Goal: Task Accomplishment & Management: Manage account settings

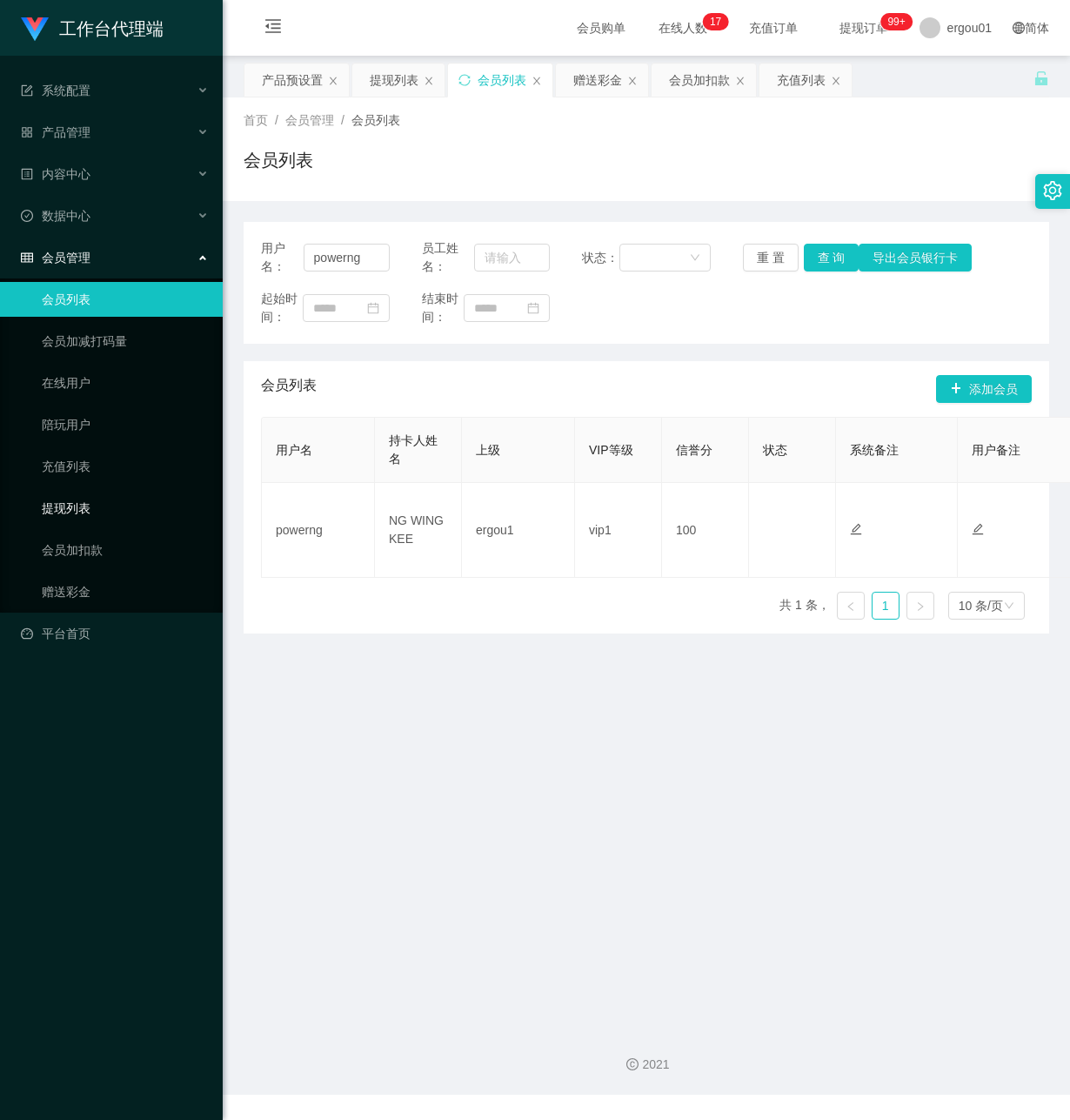
click at [99, 490] on link "提现列表" at bounding box center [125, 508] width 167 height 35
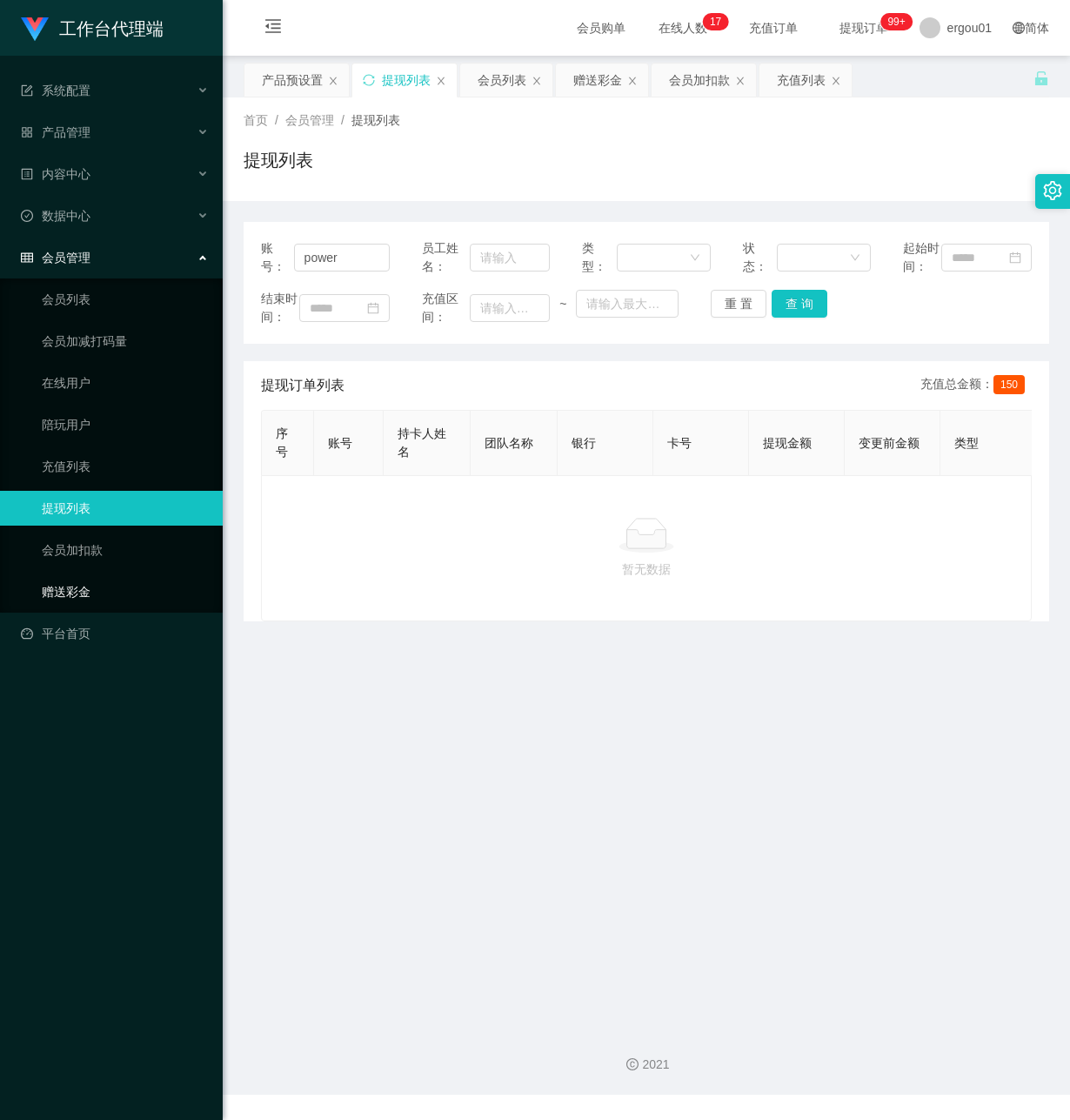
click at [69, 574] on link "赠送彩金" at bounding box center [125, 592] width 167 height 35
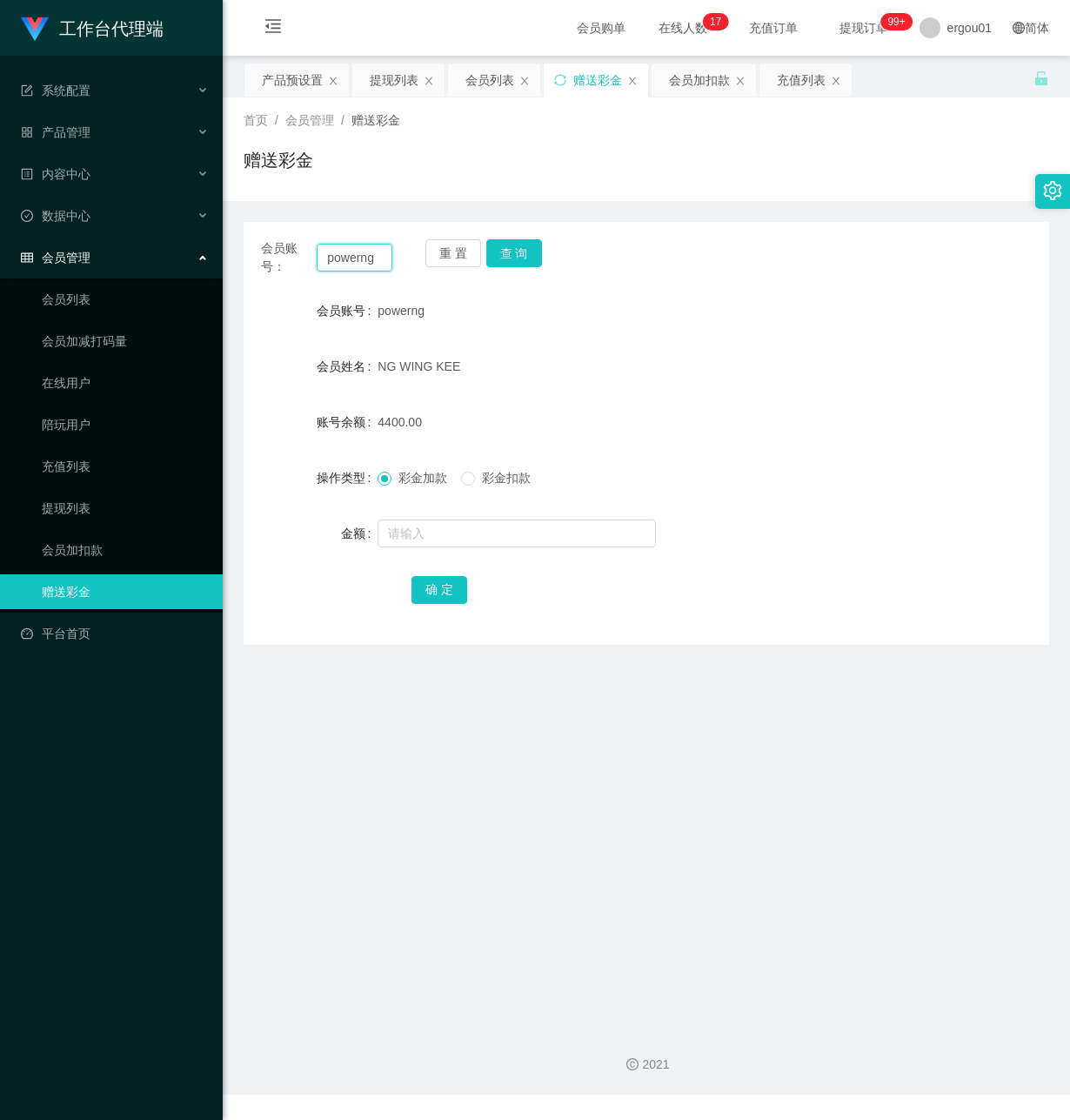
drag, startPoint x: 381, startPoint y: 261, endPoint x: -4, endPoint y: 212, distance: 388.1
click at [0, 212] on html "工作台代理端 系统配置 产品管理 产品列表 产品预设置 开奖记录 注单管理 即时注单 内容中心 数据中心 会员管理 会员列表 会员加减打码量 在线用户 陪玩用…" at bounding box center [535, 560] width 1070 height 1120
paste input "AF3397"
type input "AF3397"
click at [515, 249] on button "查 询" at bounding box center [514, 253] width 55 height 28
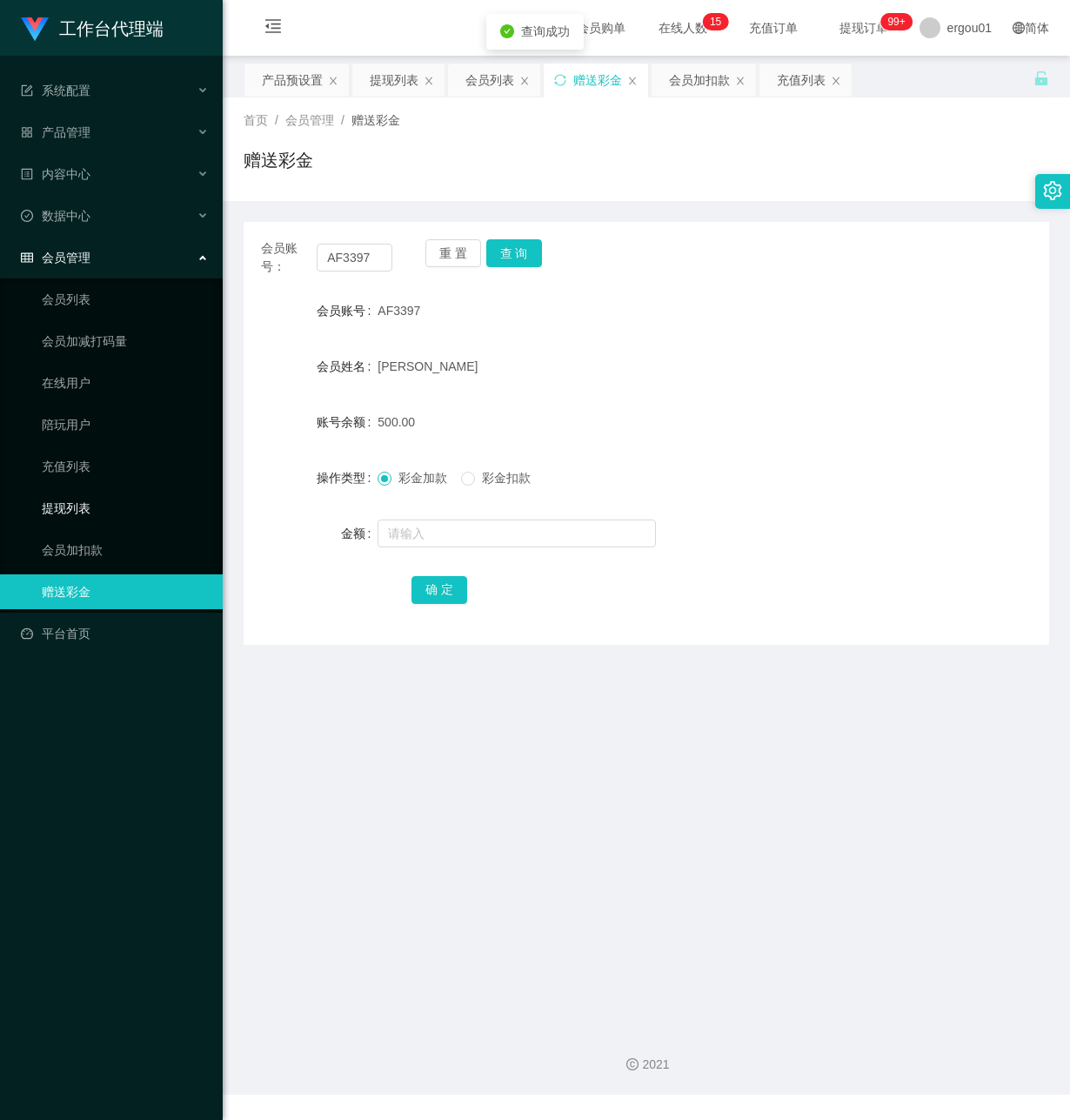
click at [89, 490] on link "提现列表" at bounding box center [125, 508] width 167 height 35
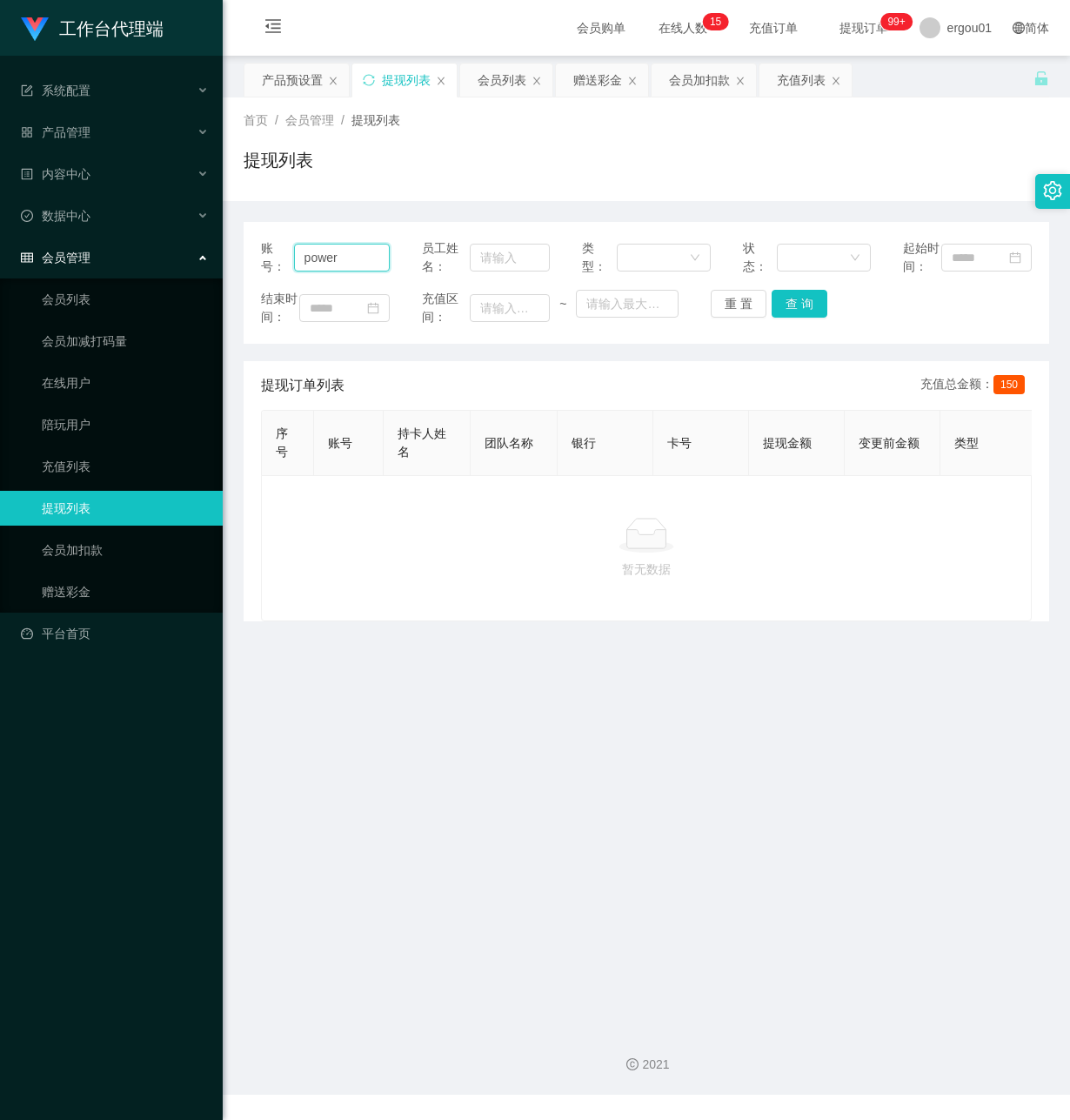
drag, startPoint x: 355, startPoint y: 265, endPoint x: 113, endPoint y: 256, distance: 242.2
click at [100, 259] on section "工作台代理端 系统配置 产品管理 产品列表 产品预设置 开奖记录 注单管理 即时注单 内容中心 数据中心 会员管理 会员列表 会员加减打码量 在线用户 陪玩用…" at bounding box center [535, 547] width 1070 height 1095
paste input "AF3397"
type input "AF3397"
click at [794, 316] on button "查 询" at bounding box center [799, 304] width 55 height 28
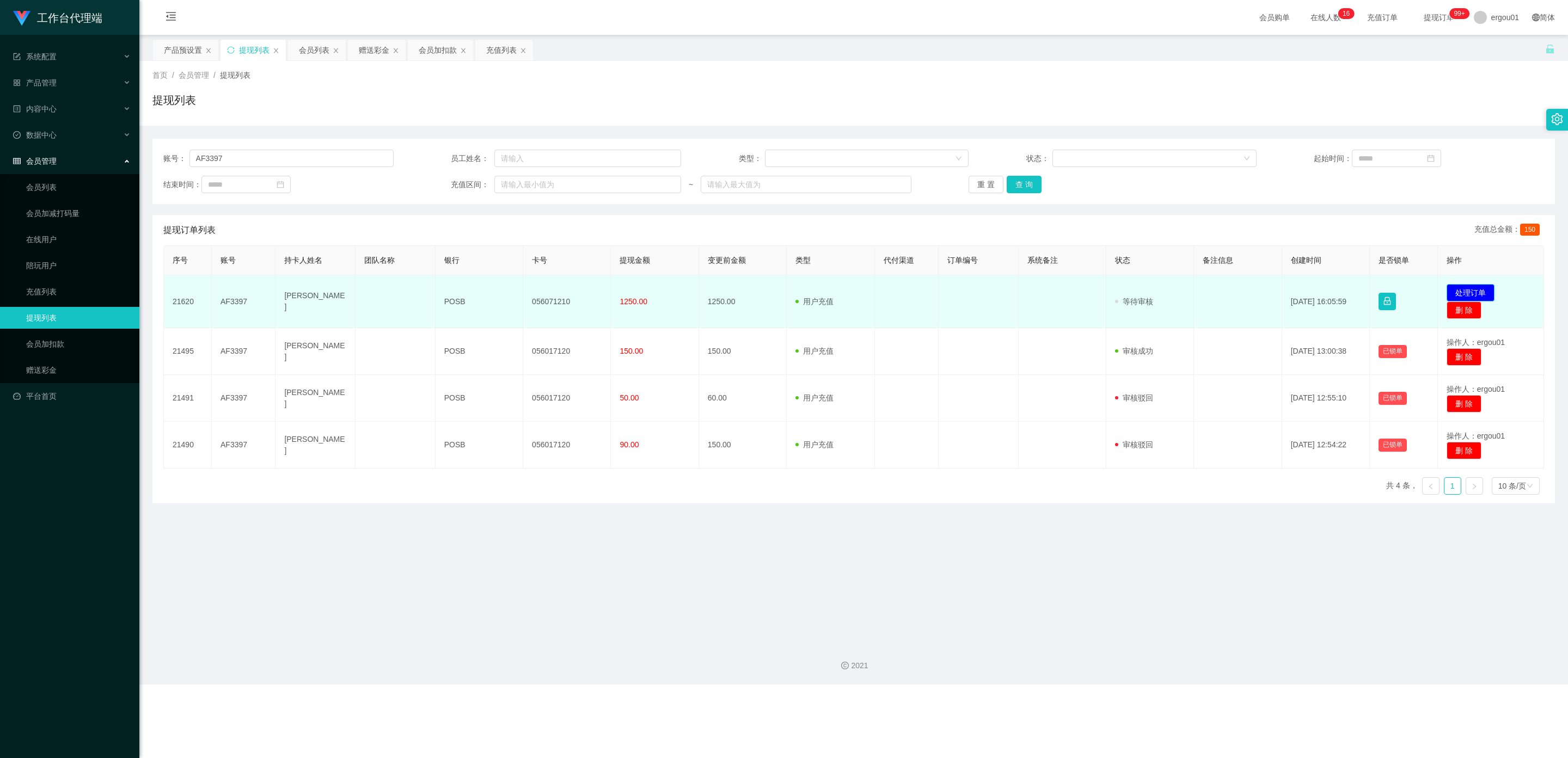
click at [669, 291] on button "处理订单" at bounding box center [1471, 293] width 48 height 18
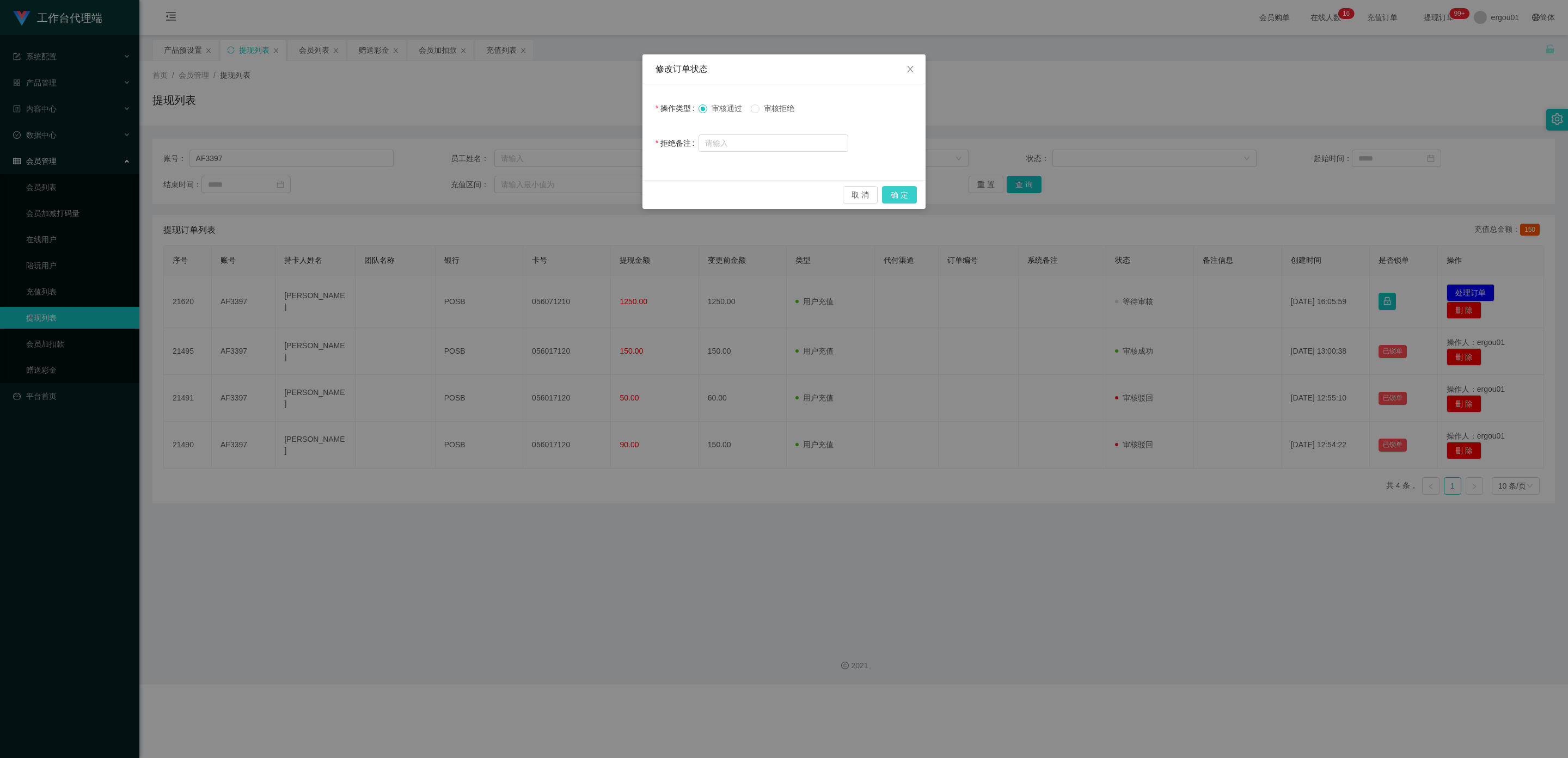
click at [669, 190] on button "确 定" at bounding box center [899, 195] width 35 height 18
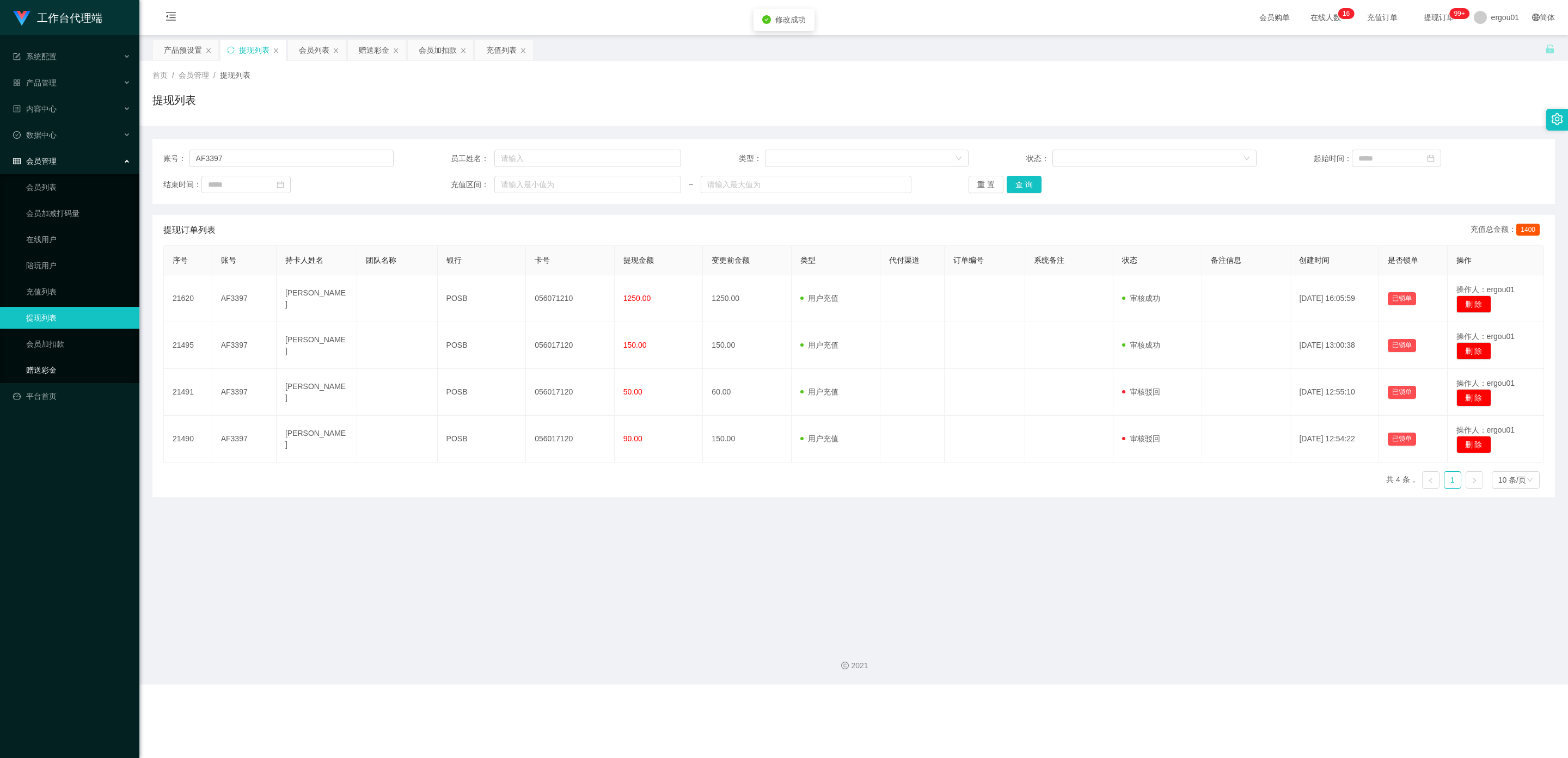
click at [87, 359] on link "赠送彩金" at bounding box center [79, 370] width 105 height 22
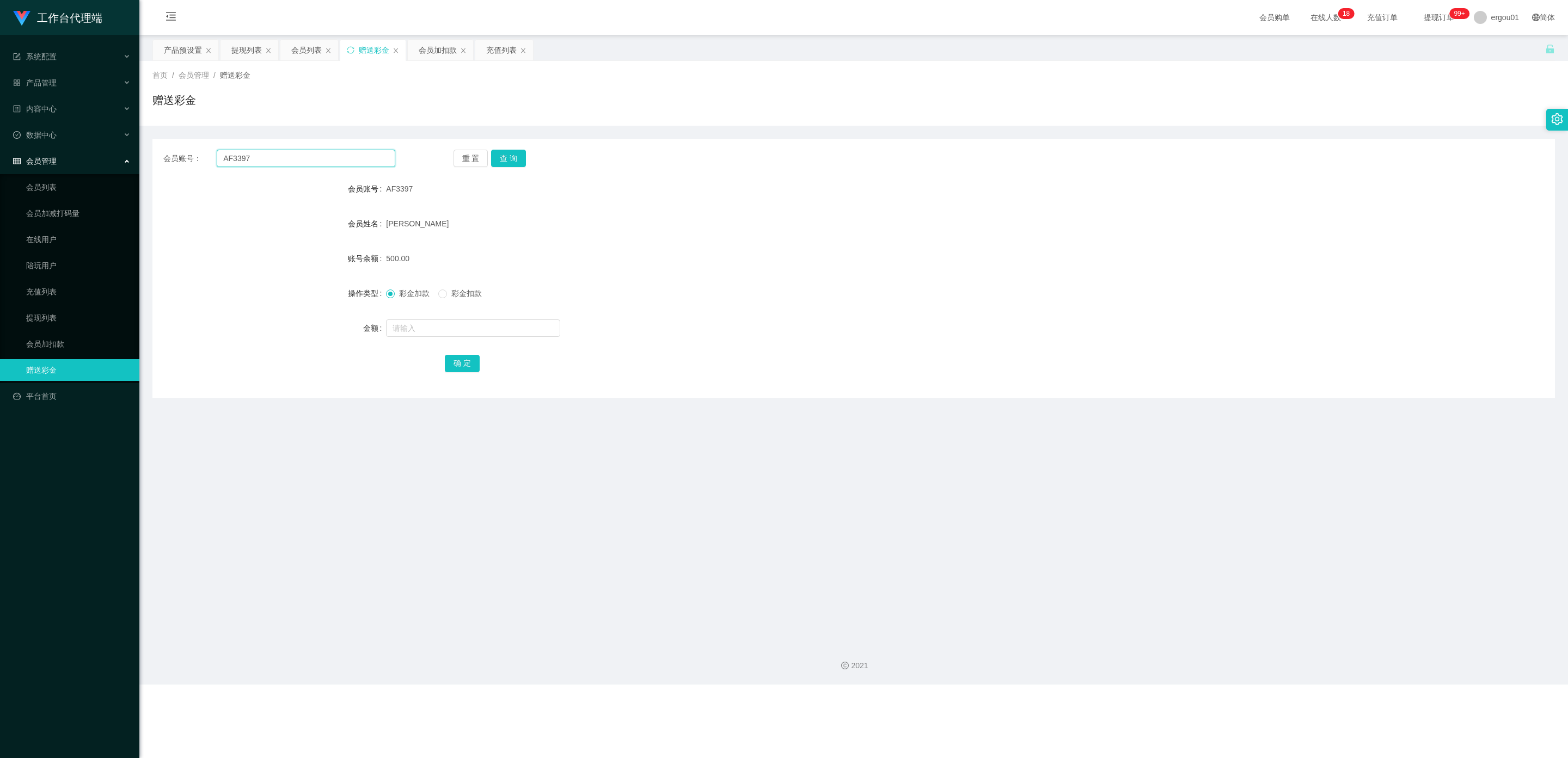
drag, startPoint x: 273, startPoint y: 155, endPoint x: 0, endPoint y: 151, distance: 273.0
click at [0, 151] on section "工作台代理端 系统配置 产品管理 产品列表 产品预设置 开奖记录 注单管理 即时注单 内容中心 数据中心 会员管理 会员列表 会员加减打码量 在线用户 陪玩用…" at bounding box center [784, 342] width 1568 height 684
click at [513, 156] on button "查 询" at bounding box center [508, 158] width 35 height 18
click at [448, 294] on span "彩金扣款" at bounding box center [466, 293] width 39 height 9
click at [512, 154] on button "查 询" at bounding box center [508, 158] width 35 height 18
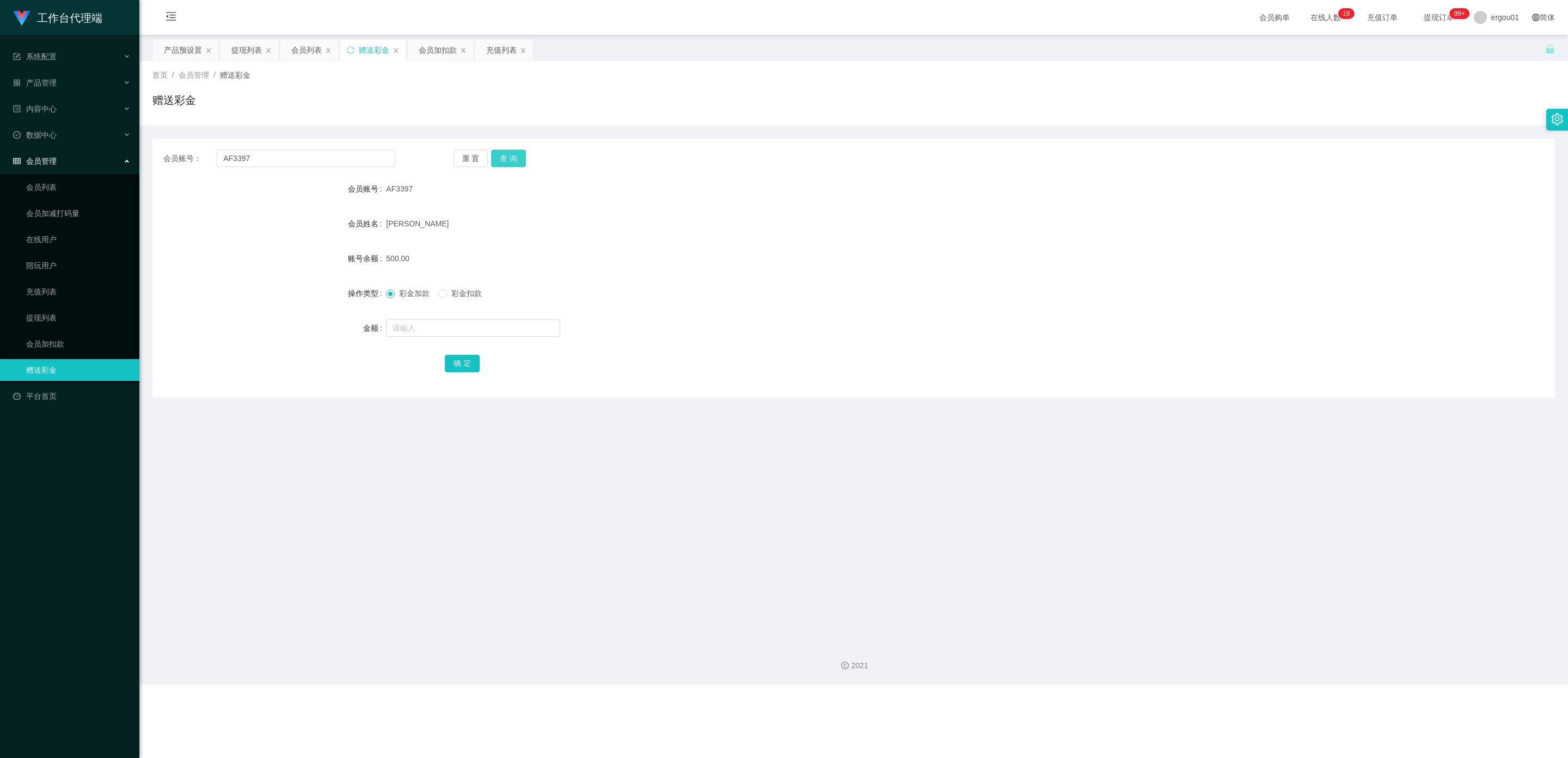
click at [513, 162] on button "查 询" at bounding box center [508, 158] width 35 height 18
click at [415, 332] on input "text" at bounding box center [473, 328] width 174 height 18
drag, startPoint x: 51, startPoint y: 333, endPoint x: 68, endPoint y: 335, distance: 17.1
click at [51, 333] on link "会员加扣款" at bounding box center [79, 344] width 105 height 22
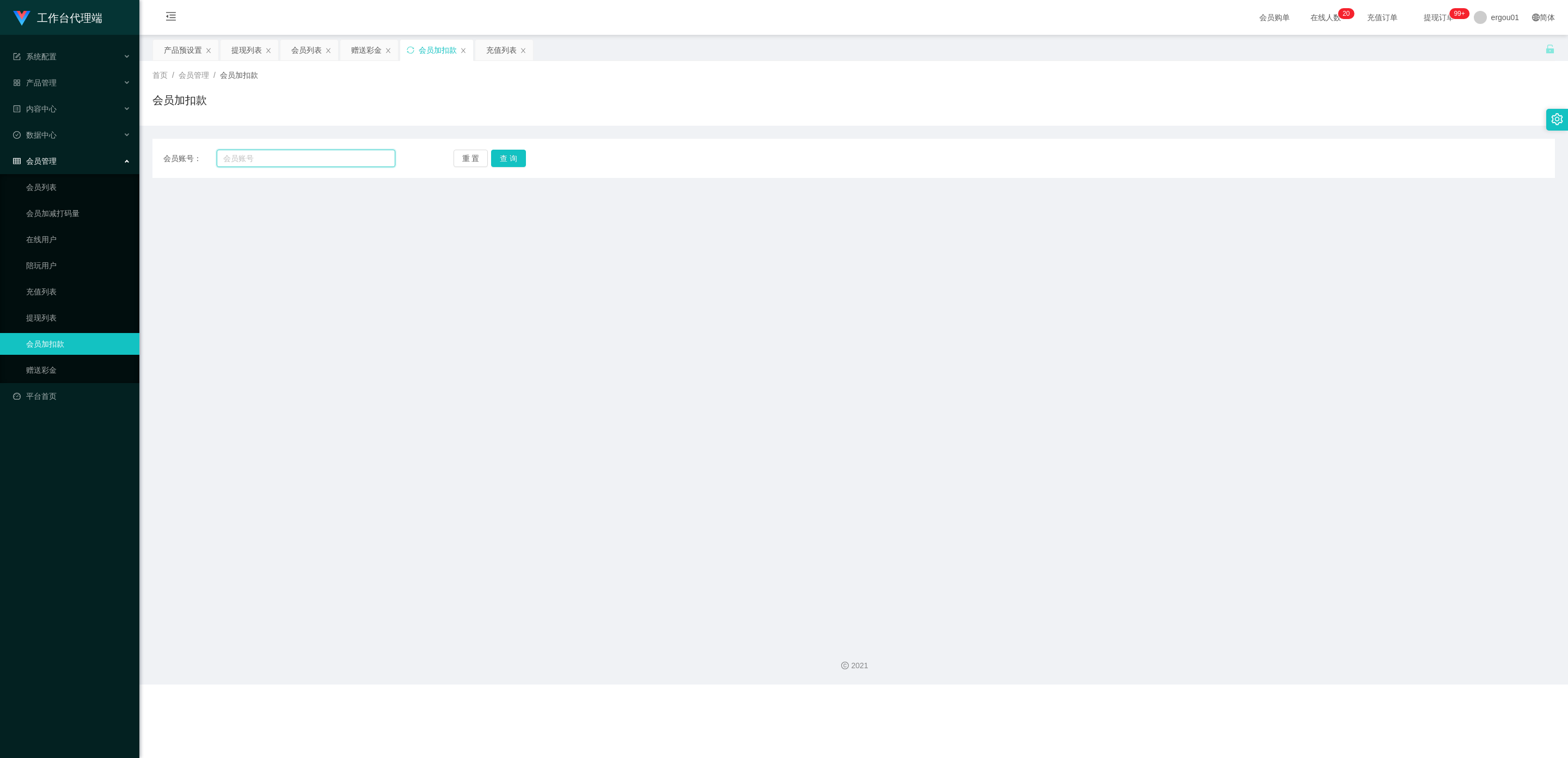
click at [268, 159] on input "text" at bounding box center [306, 158] width 178 height 18
click at [312, 155] on input "text" at bounding box center [306, 158] width 178 height 18
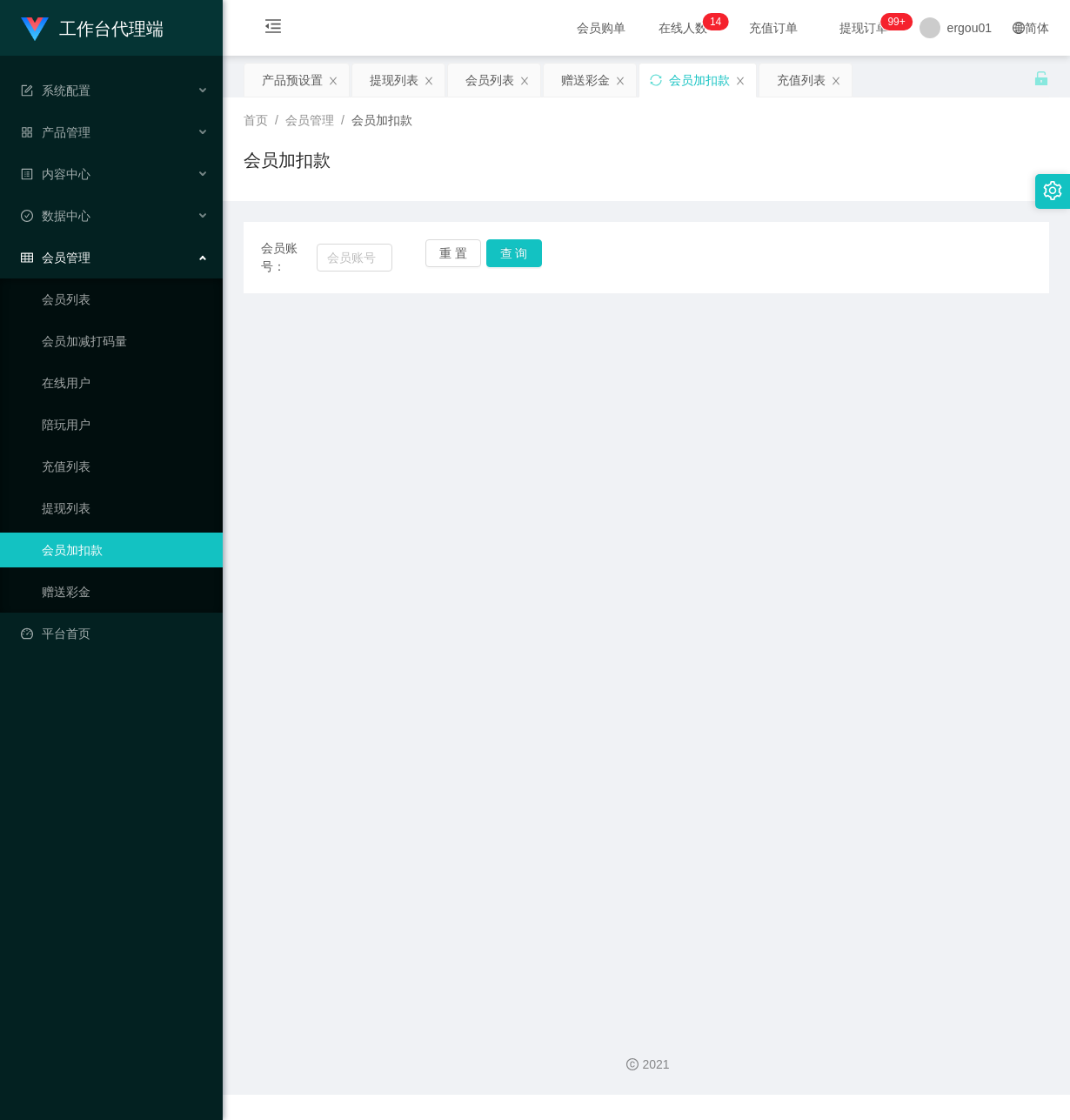
drag, startPoint x: 455, startPoint y: 539, endPoint x: 366, endPoint y: 521, distance: 90.8
click at [455, 539] on main "关闭左侧 关闭右侧 关闭其它 刷新页面 产品预设置 提现列表 会员列表 赠送彩金 会员加扣款 充值列表 首页 / 会员管理 / 会员加扣款 / 会员加扣款 会…" at bounding box center [646, 534] width 847 height 958
click at [413, 614] on main "关闭左侧 关闭右侧 关闭其它 刷新页面 产品预设置 提现列表 会员列表 赠送彩金 会员加扣款 充值列表 首页 / 会员管理 / 会员加扣款 / 会员加扣款 会…" at bounding box center [646, 534] width 847 height 958
drag, startPoint x: 348, startPoint y: 253, endPoint x: 467, endPoint y: 291, distance: 124.9
click at [347, 251] on input "text" at bounding box center [355, 257] width 76 height 28
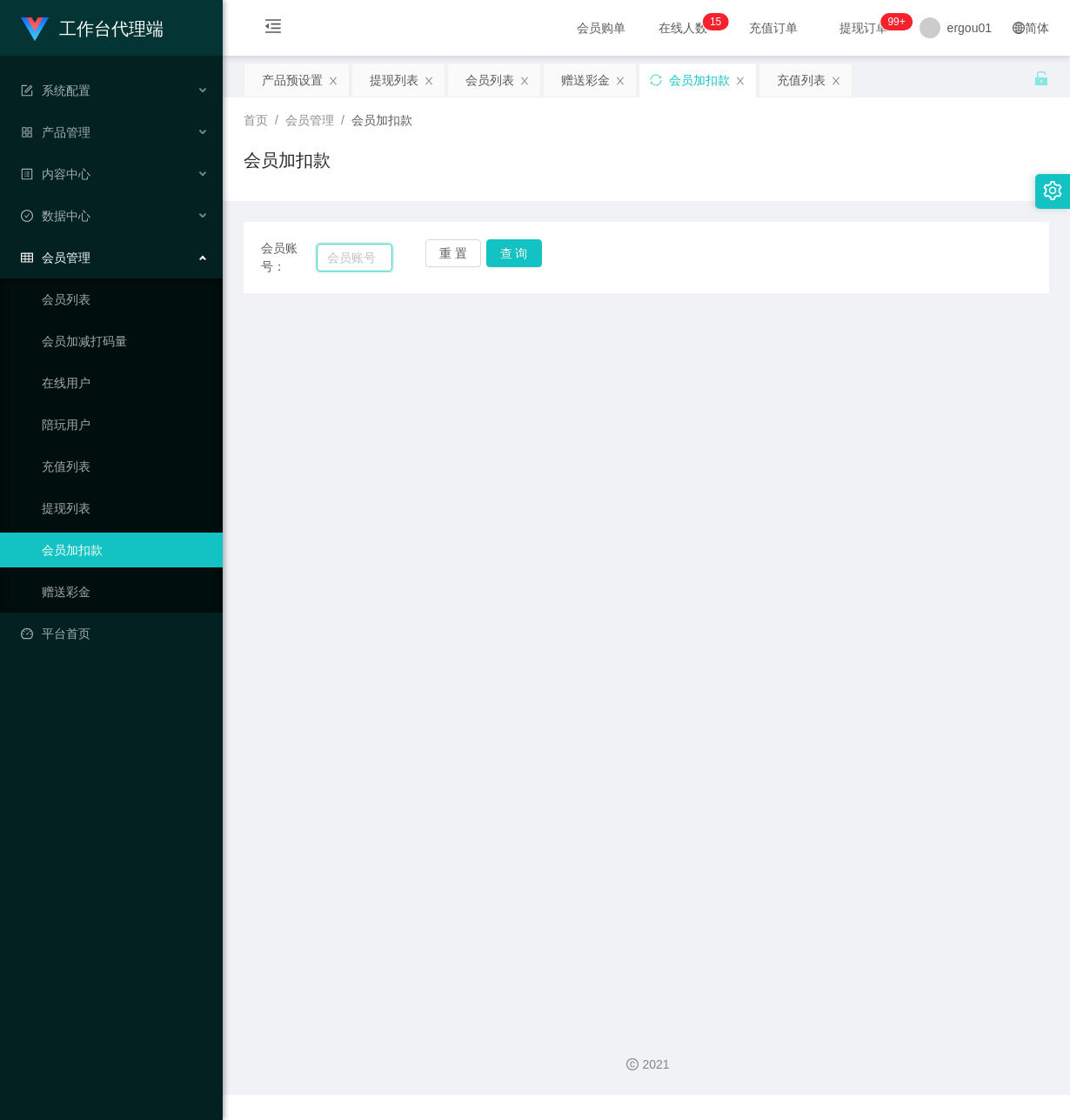
paste input "AF3397"
type input "AF3397"
click at [515, 251] on button "查 询" at bounding box center [514, 253] width 55 height 28
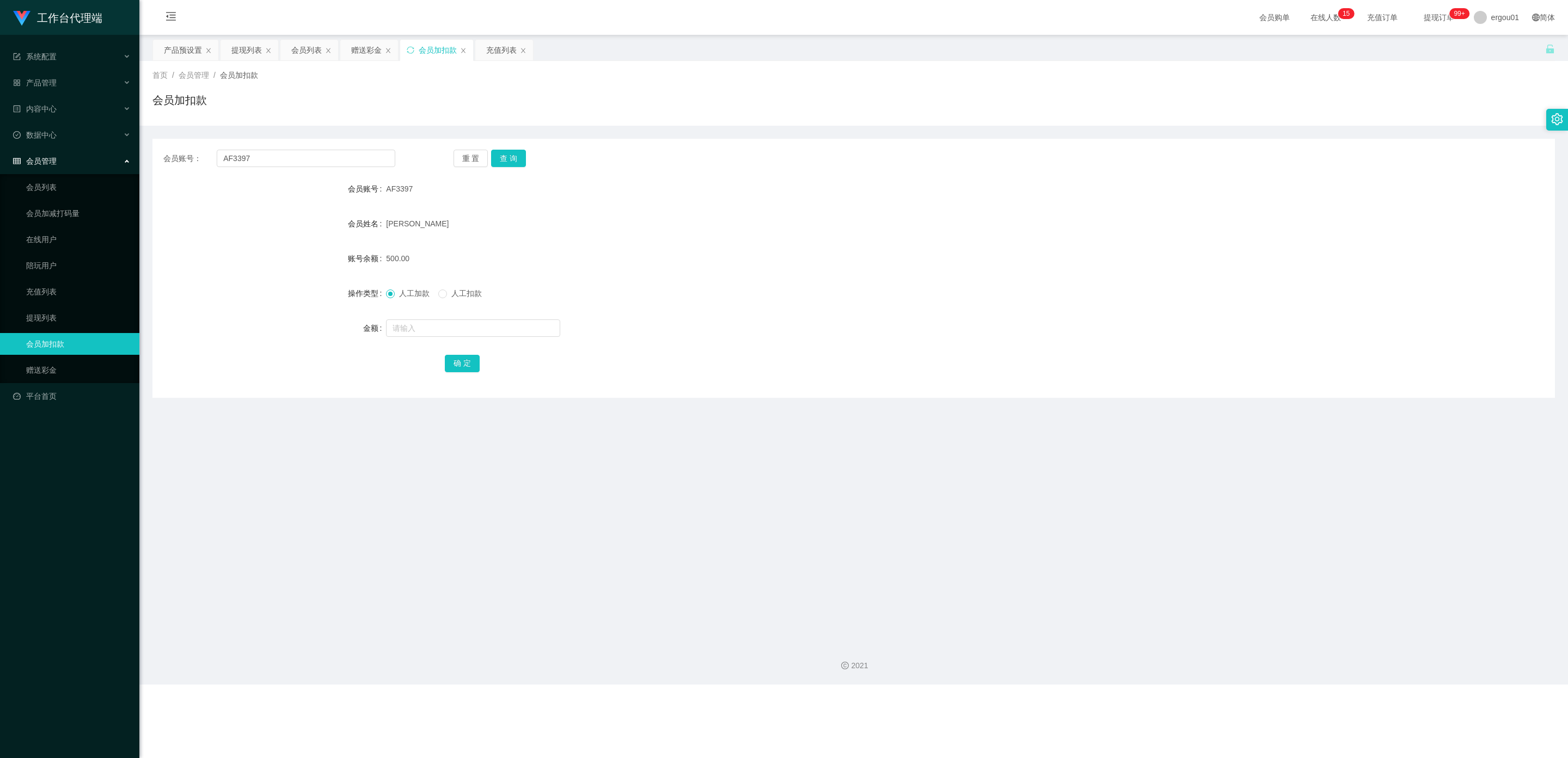
drag, startPoint x: 314, startPoint y: 51, endPoint x: 289, endPoint y: 66, distance: 29.2
click at [313, 51] on div "会员列表" at bounding box center [307, 50] width 30 height 21
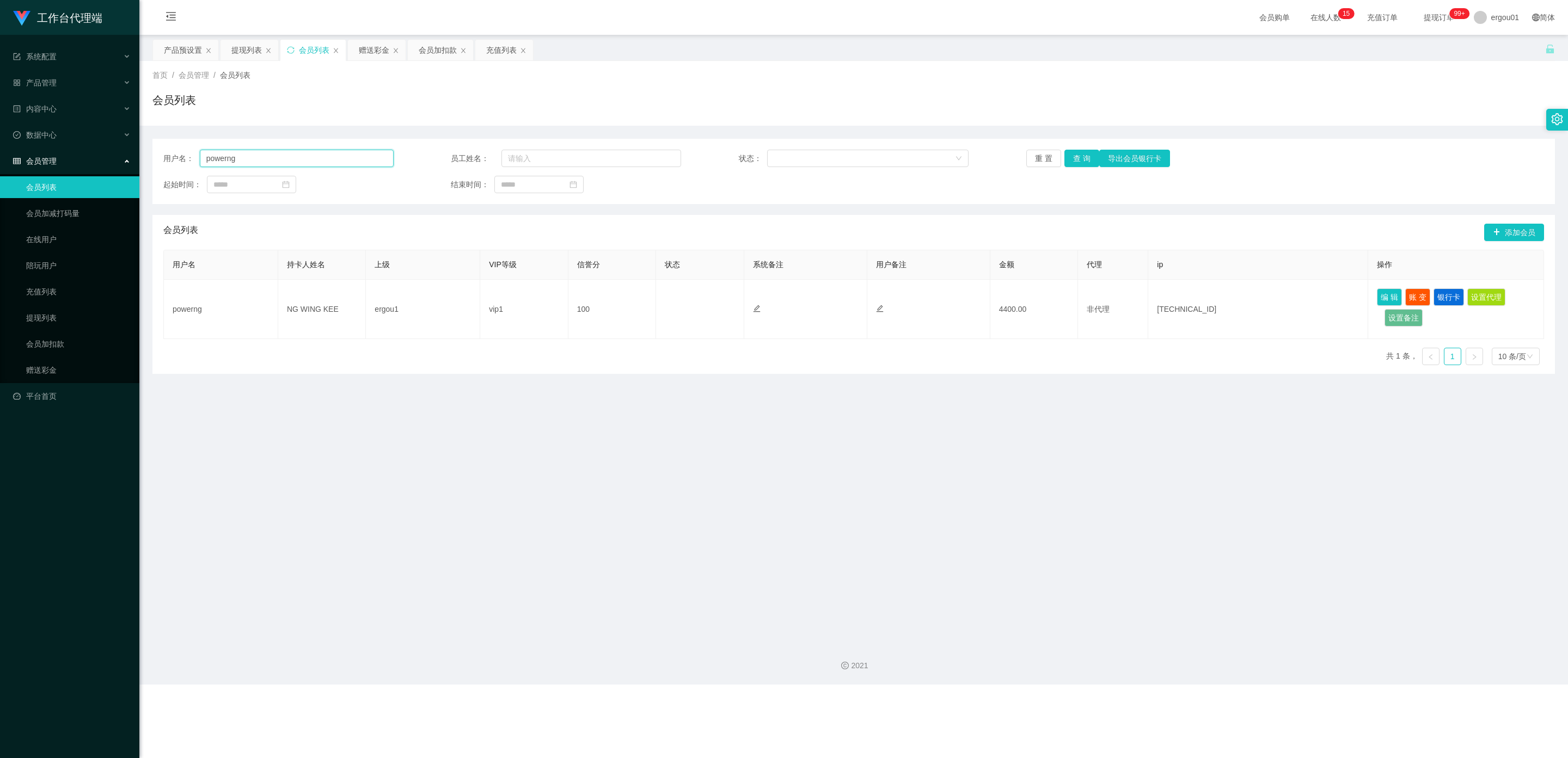
drag, startPoint x: 255, startPoint y: 161, endPoint x: 43, endPoint y: 161, distance: 212.0
click at [49, 161] on section "工作台代理端 系统配置 产品管理 产品列表 产品预设置 开奖记录 注单管理 即时注单 内容中心 数据中心 会员管理 会员列表 会员加减打码量 在线用户 陪玩用…" at bounding box center [784, 342] width 1568 height 684
paste input "AF3397"
type input "AF3397"
drag, startPoint x: 1079, startPoint y: 153, endPoint x: 1174, endPoint y: 198, distance: 105.1
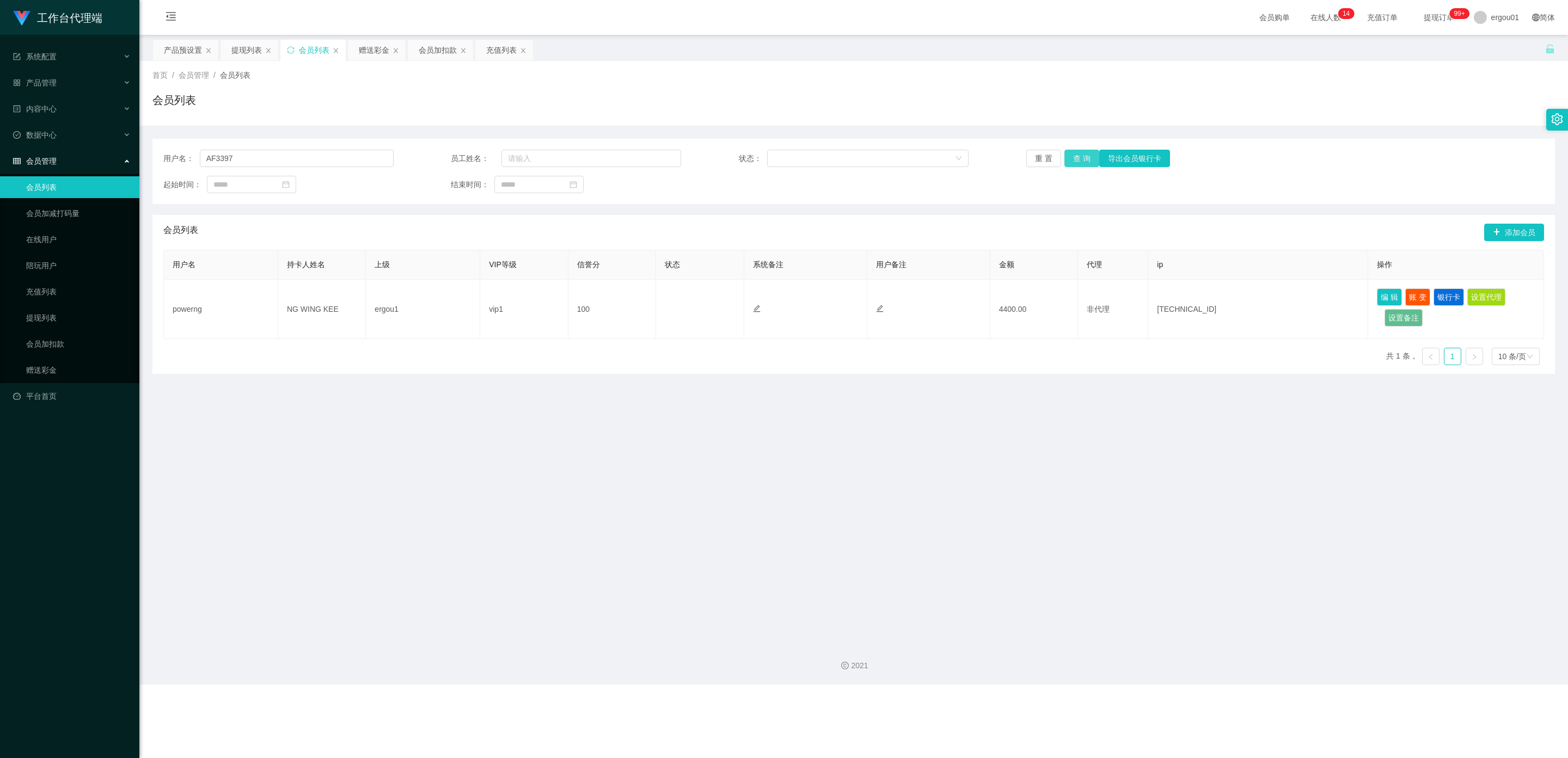
click at [669, 153] on button "查 询" at bounding box center [1082, 158] width 35 height 18
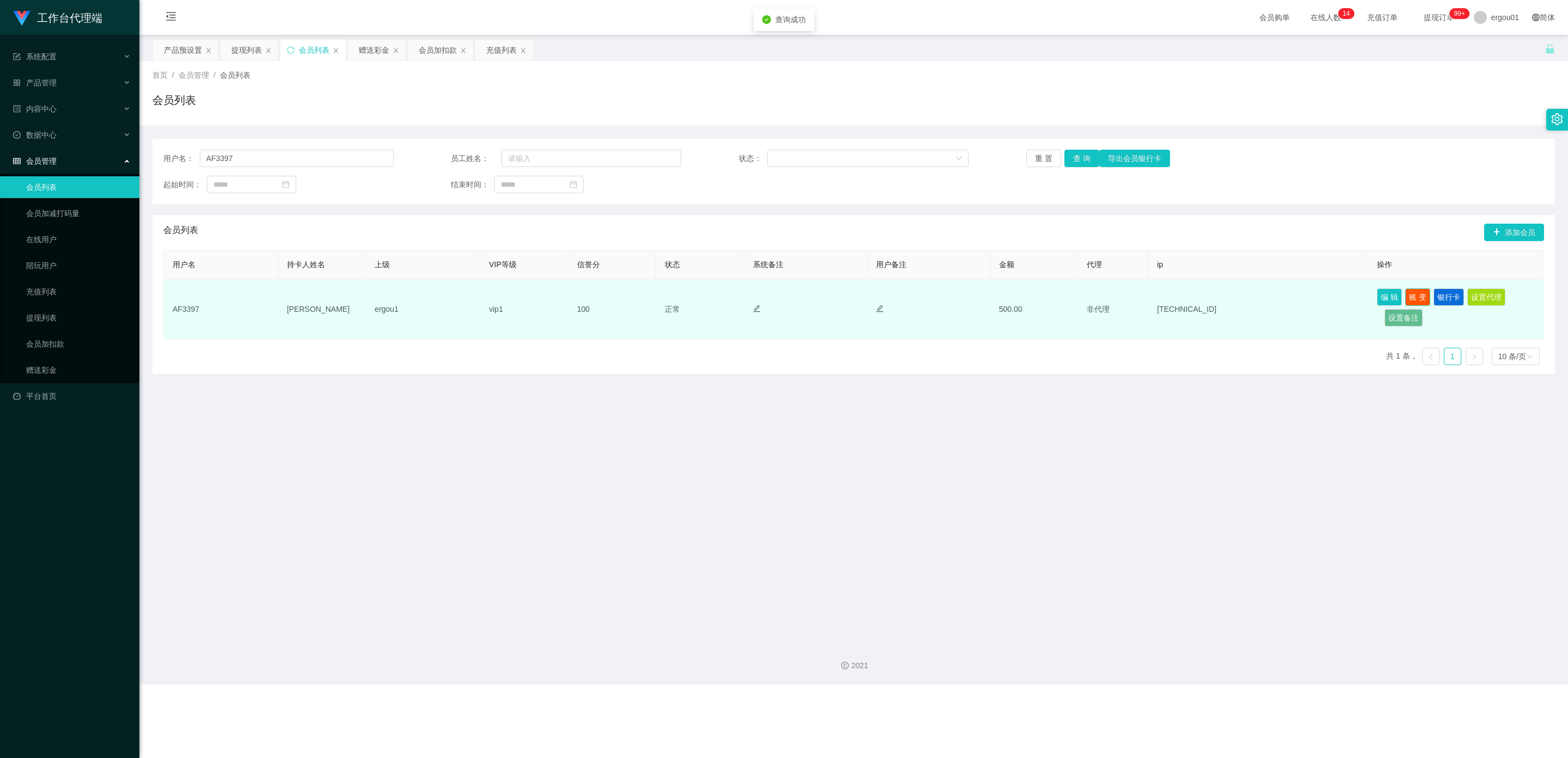
click at [669, 294] on button "账 变" at bounding box center [1418, 297] width 25 height 18
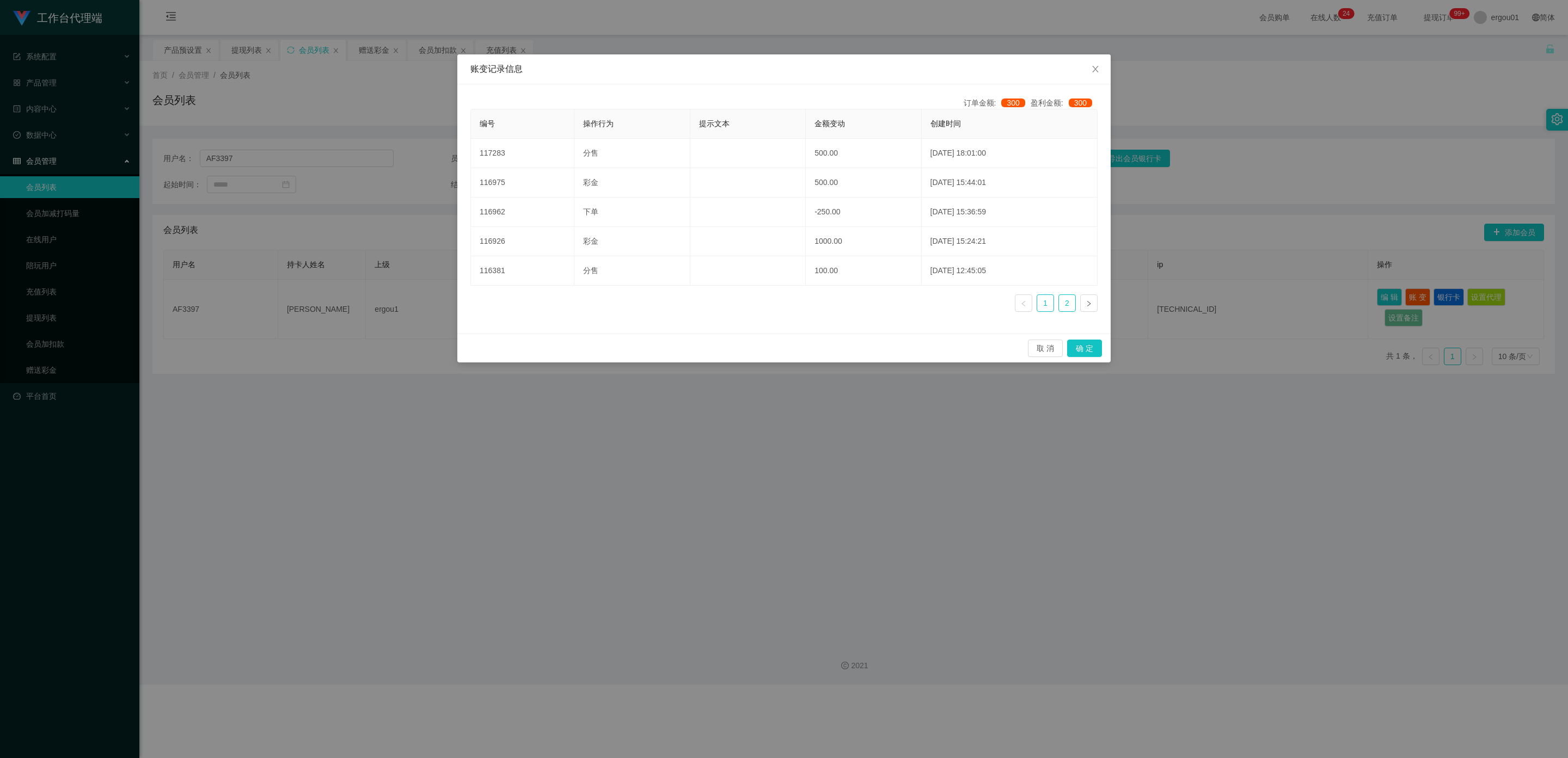
click at [669, 301] on link "2" at bounding box center [1067, 303] width 16 height 16
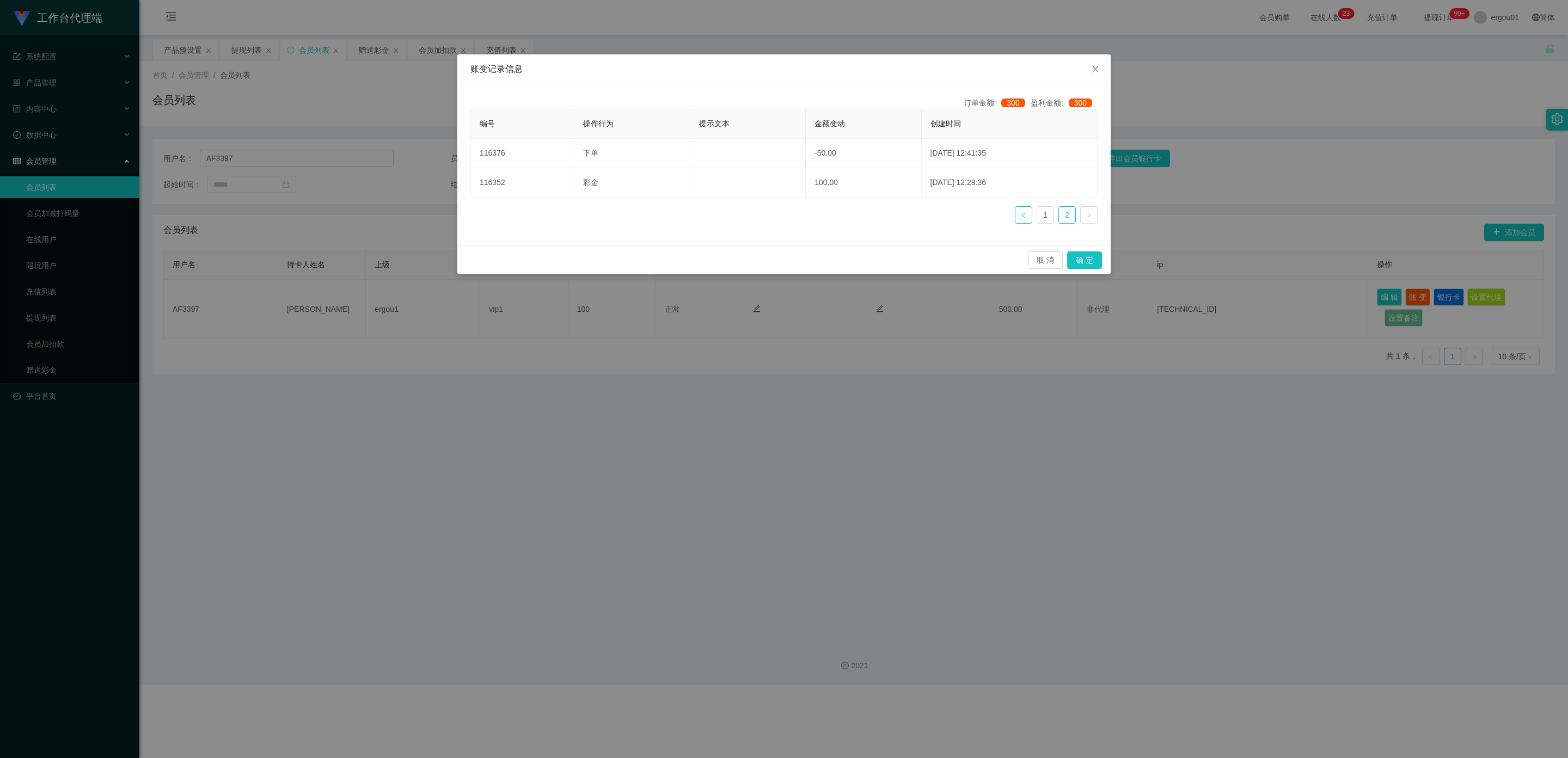
click at [669, 215] on icon "图标: left" at bounding box center [1023, 215] width 3 height 5
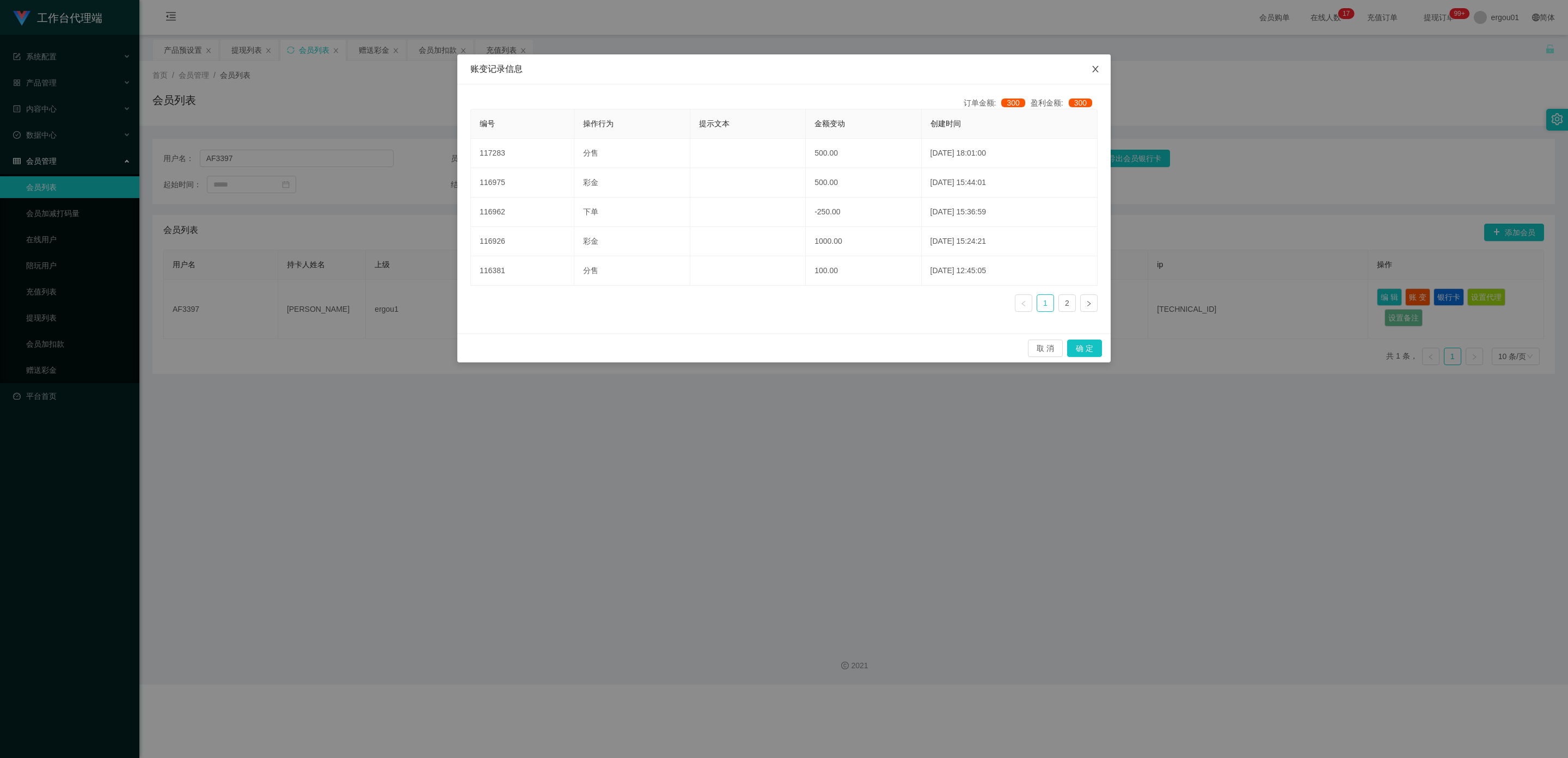
click at [669, 68] on icon "图标: close" at bounding box center [1095, 69] width 6 height 7
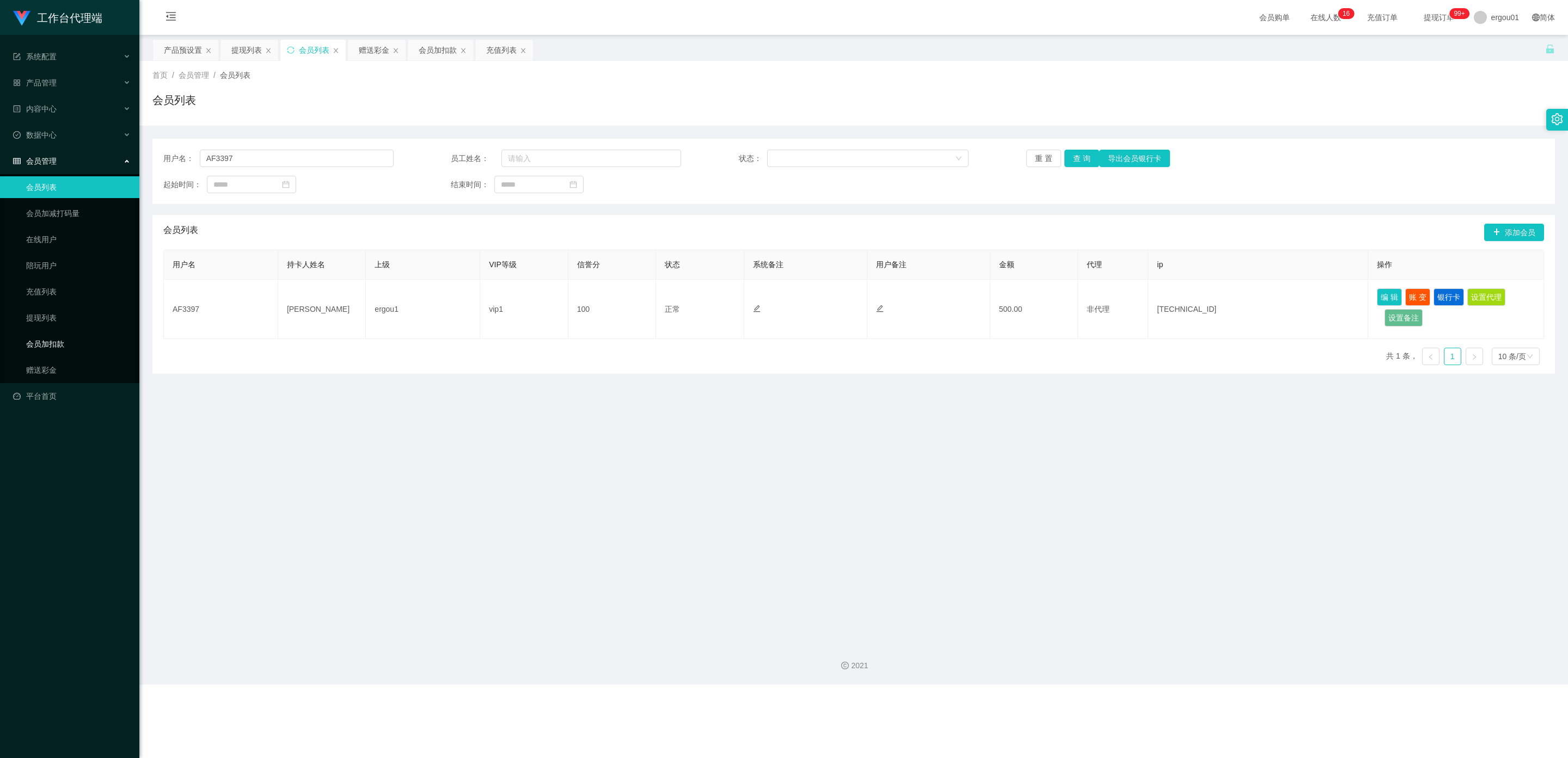
click at [61, 336] on link "会员加扣款" at bounding box center [79, 344] width 105 height 22
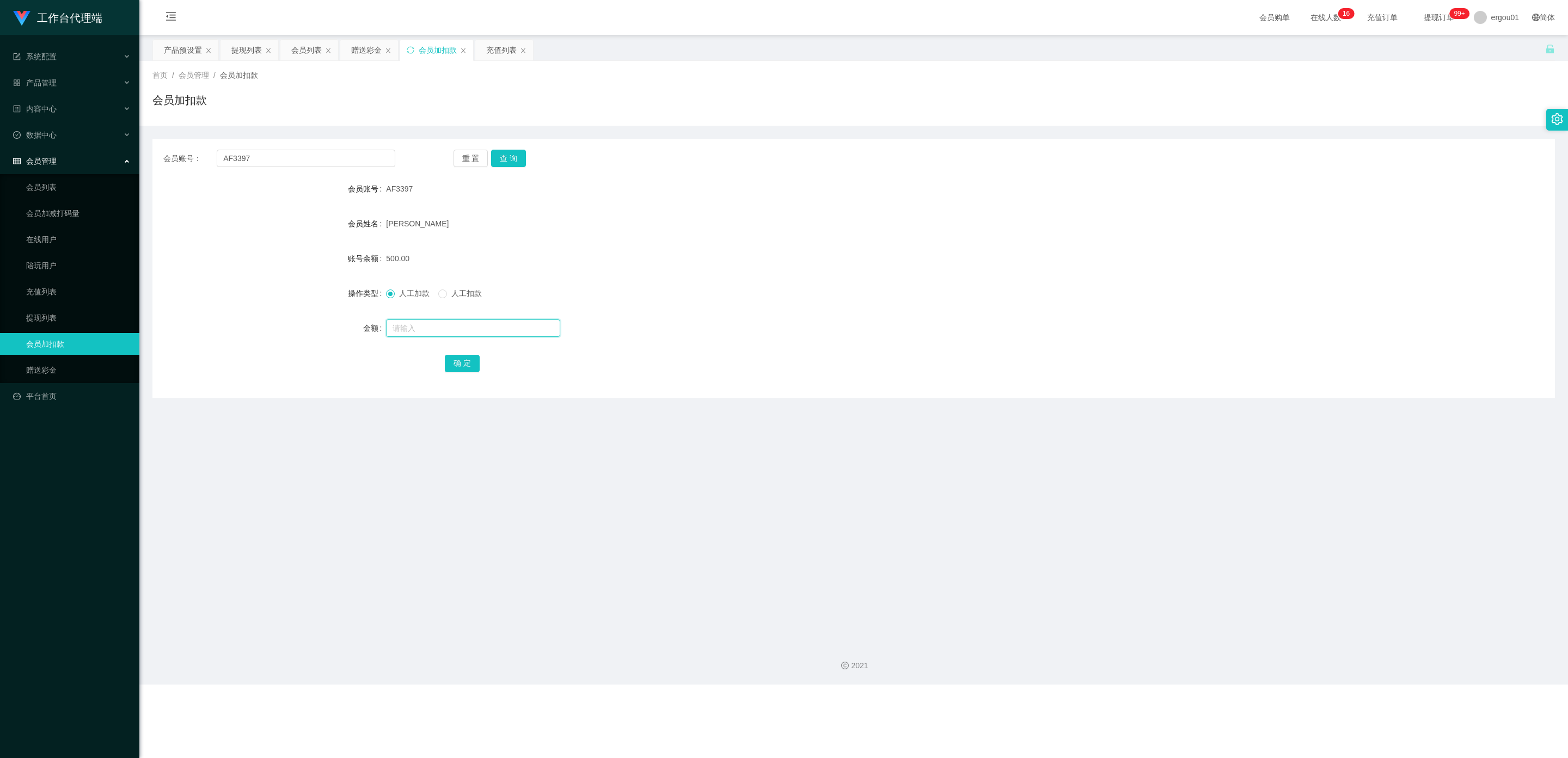
click at [409, 327] on input "text" at bounding box center [473, 328] width 174 height 18
type input "b"
type input "462"
click at [447, 293] on span at bounding box center [443, 294] width 9 height 9
click at [508, 158] on button "查 询" at bounding box center [508, 158] width 35 height 18
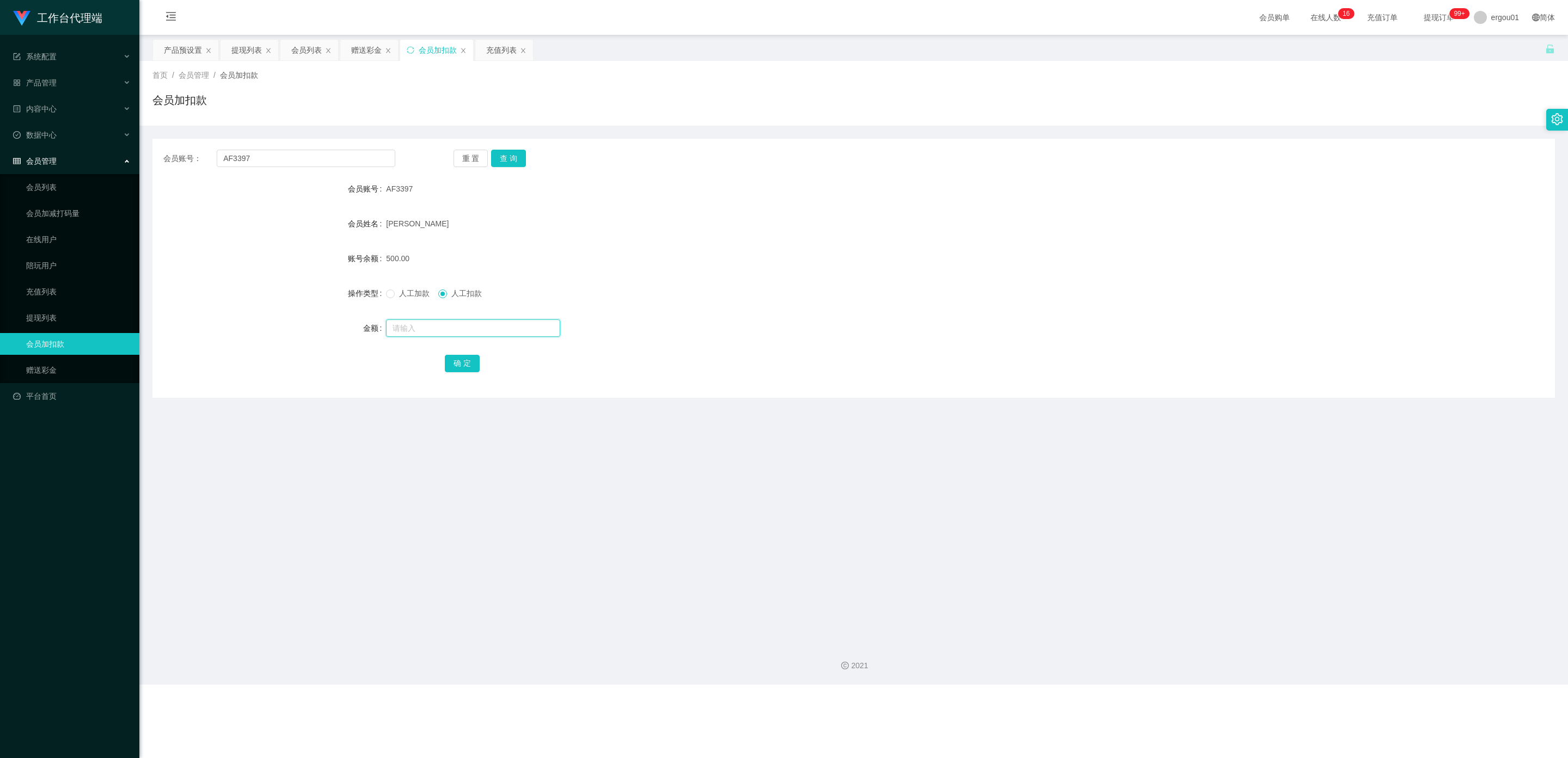
click at [447, 330] on input "text" at bounding box center [473, 328] width 174 height 18
type input "462"
click at [458, 358] on button "确 定" at bounding box center [462, 363] width 35 height 18
drag, startPoint x: 283, startPoint y: 155, endPoint x: 0, endPoint y: 178, distance: 283.9
click at [0, 162] on section "工作台代理端 系统配置 产品管理 产品列表 产品预设置 开奖记录 注单管理 即时注单 内容中心 数据中心 会员管理 会员列表 会员加减打码量 在线用户 陪玩用…" at bounding box center [784, 342] width 1568 height 684
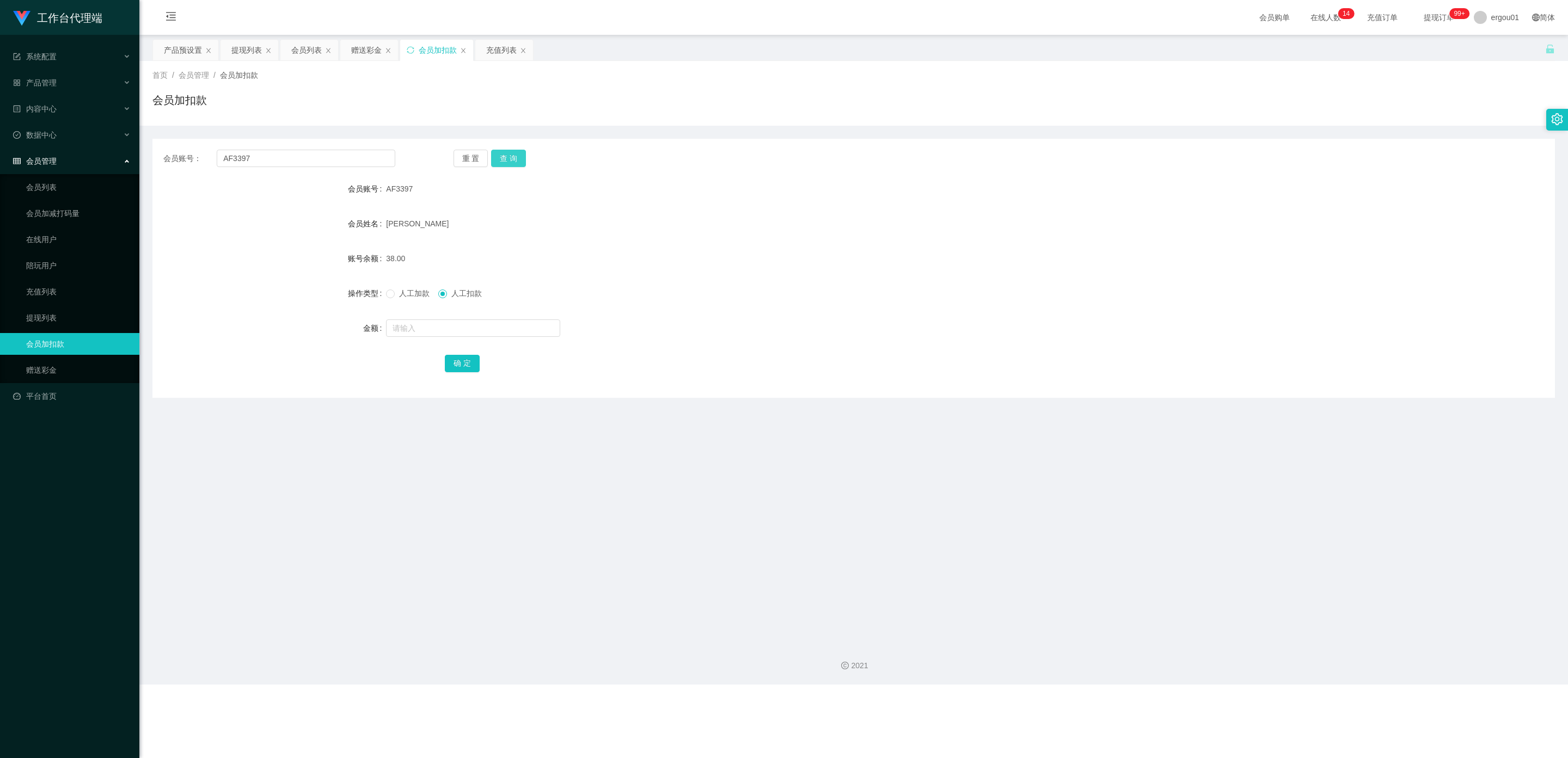
click at [513, 152] on button "查 询" at bounding box center [508, 158] width 35 height 18
click at [402, 330] on input "text" at bounding box center [473, 328] width 174 height 18
type input "38"
click at [461, 358] on button "确 定" at bounding box center [462, 363] width 35 height 18
